Goal: Manage account settings

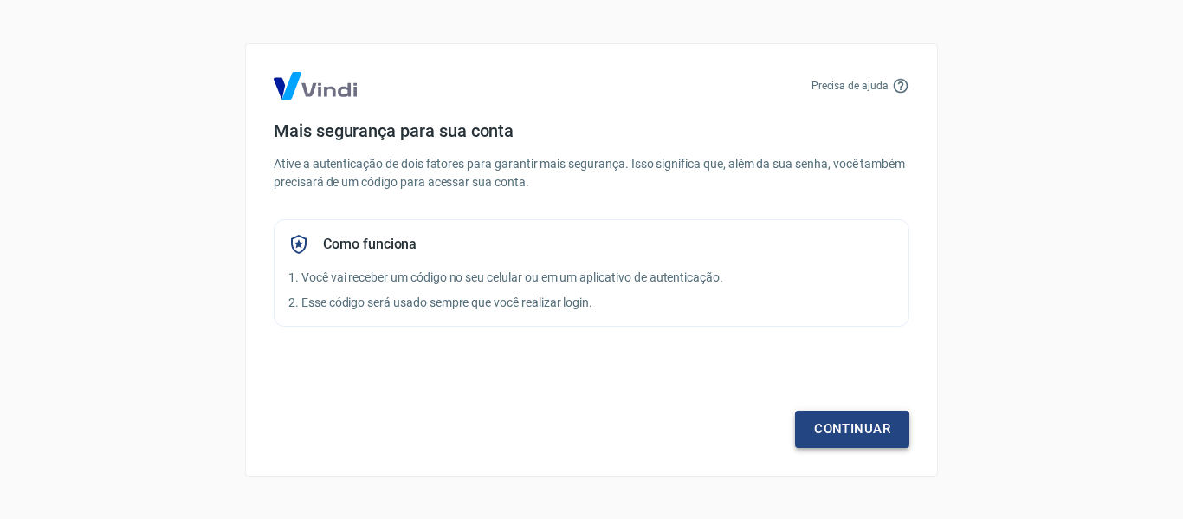
click at [862, 440] on link "Continuar" at bounding box center [852, 428] width 114 height 36
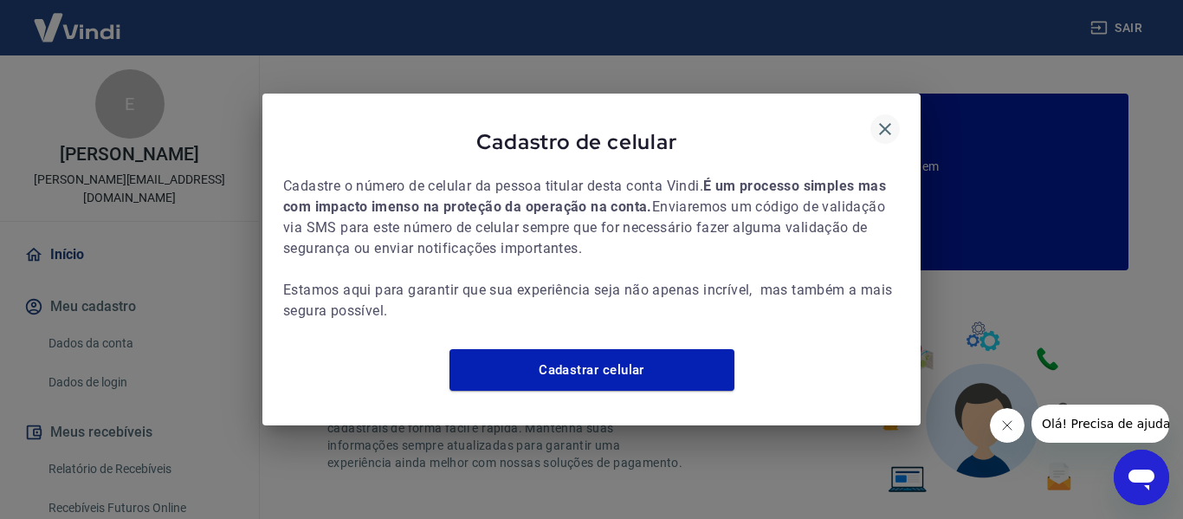
click at [883, 123] on icon "button" at bounding box center [885, 129] width 12 height 12
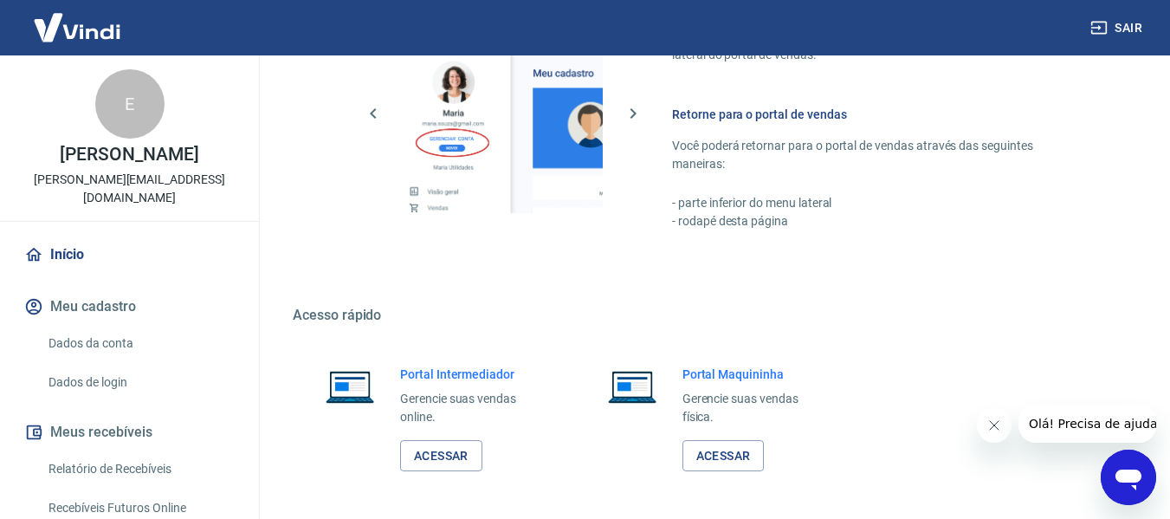
scroll to position [1081, 0]
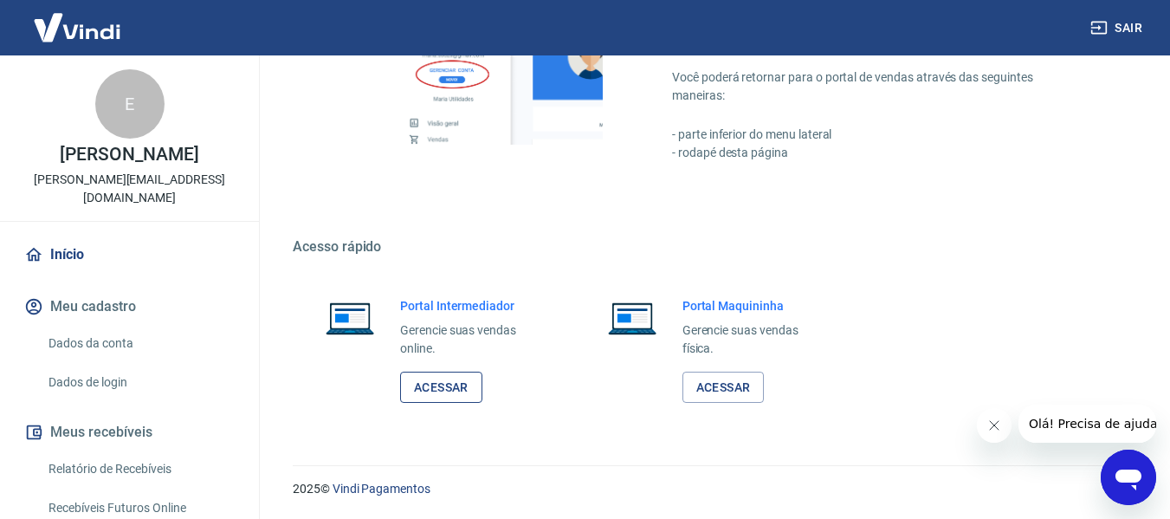
click at [454, 390] on link "Acessar" at bounding box center [441, 387] width 82 height 32
